Goal: Transaction & Acquisition: Download file/media

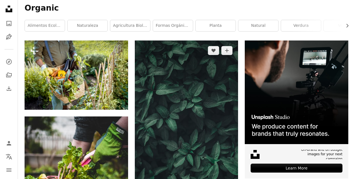
scroll to position [99, 0]
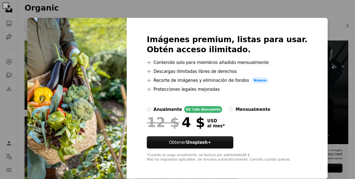
click at [332, 25] on div "An X shape Imágenes premium, listas para usar. Obtén acceso ilimitado. A plus s…" at bounding box center [177, 89] width 355 height 179
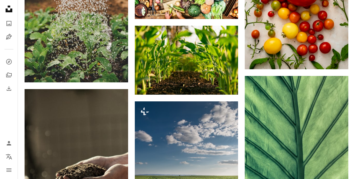
scroll to position [436, 0]
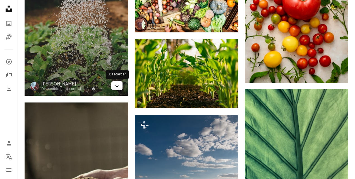
click at [115, 86] on icon "Arrow pointing down" at bounding box center [117, 85] width 4 height 7
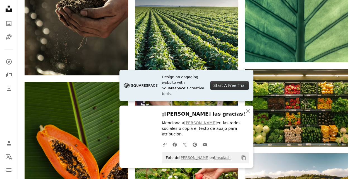
scroll to position [640, 0]
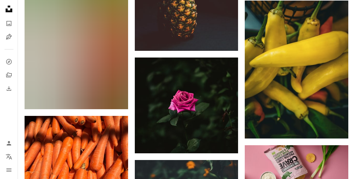
scroll to position [11335, 0]
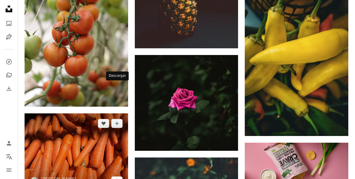
click at [119, 177] on icon "Arrow pointing down" at bounding box center [117, 180] width 4 height 7
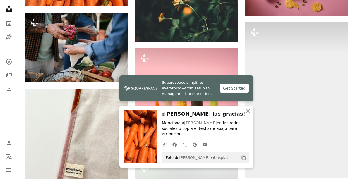
scroll to position [11530, 0]
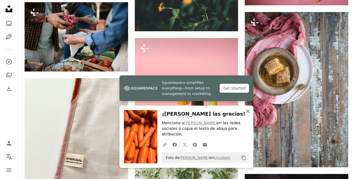
click at [248, 114] on icon "An X shape" at bounding box center [247, 111] width 7 height 7
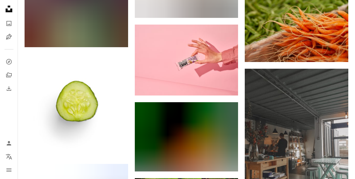
scroll to position [12791, 0]
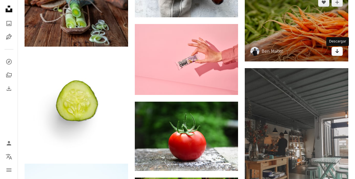
click at [337, 53] on icon "Descargar" at bounding box center [337, 51] width 4 height 4
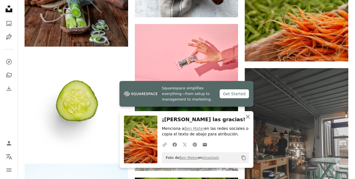
click at [249, 116] on icon "An X shape" at bounding box center [247, 116] width 7 height 7
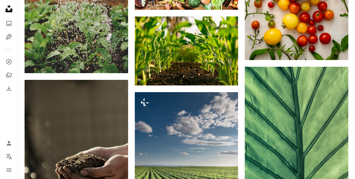
scroll to position [0, 0]
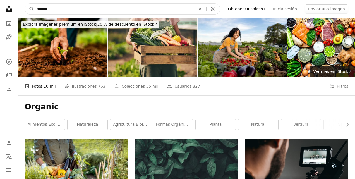
click at [103, 11] on input "*******" at bounding box center [114, 9] width 160 height 11
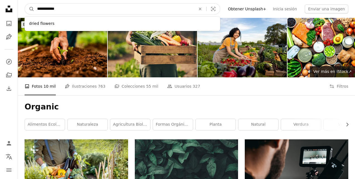
type input "**********"
click at [25, 4] on button "A magnifying glass" at bounding box center [29, 9] width 9 height 11
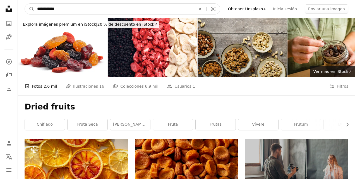
click at [157, 10] on input "**********" at bounding box center [114, 9] width 160 height 11
type input "*****"
click at [25, 4] on button "A magnifying glass" at bounding box center [29, 9] width 9 height 11
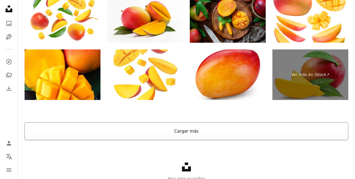
scroll to position [1163, 0]
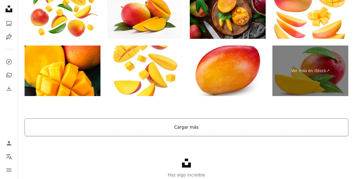
click at [186, 128] on button "Cargar más" at bounding box center [187, 127] width 324 height 18
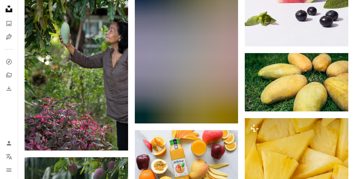
scroll to position [6161, 0]
